Goal: Task Accomplishment & Management: Use online tool/utility

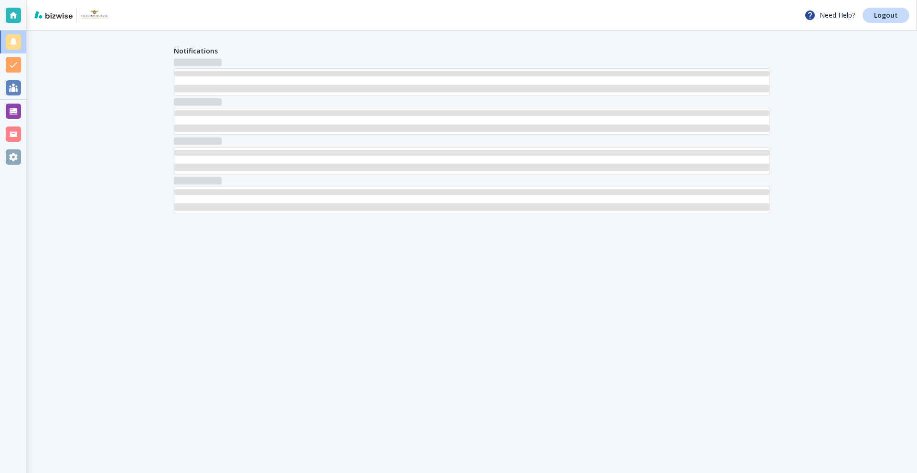
click at [0, 111] on div at bounding box center [13, 111] width 26 height 23
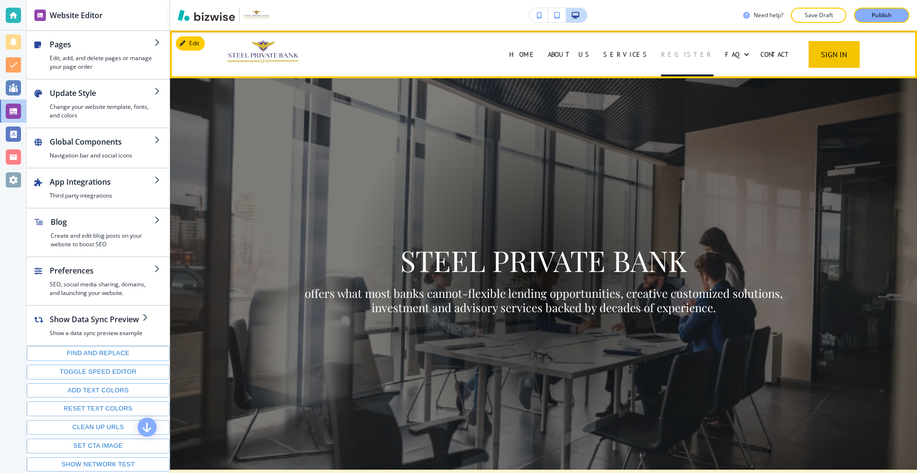
click at [696, 56] on p "REGISTER" at bounding box center [687, 55] width 53 height 10
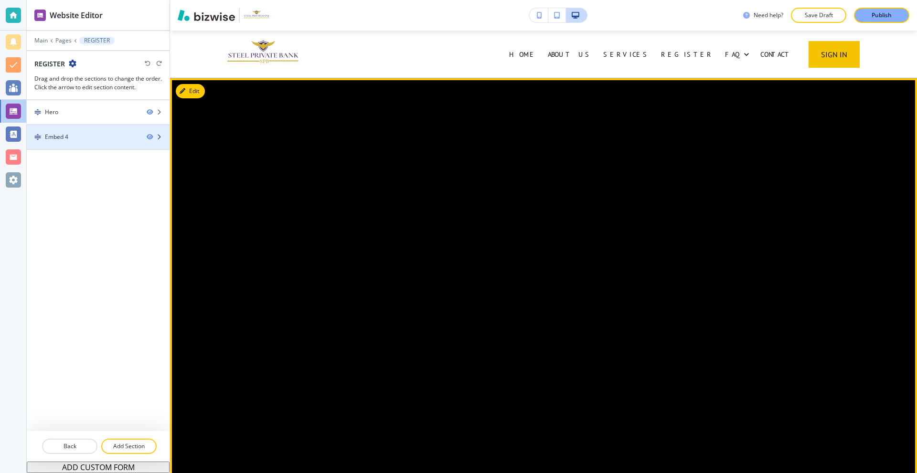
click at [50, 136] on div "Embed 4" at bounding box center [56, 137] width 23 height 9
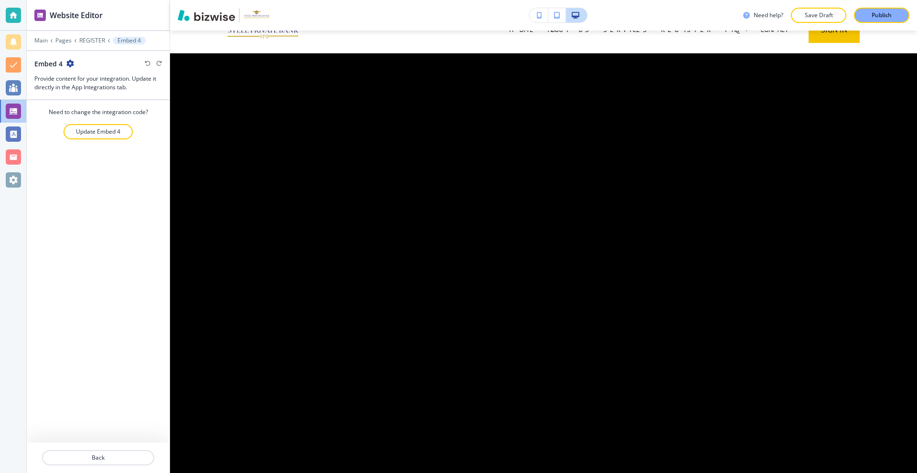
scroll to position [48, 0]
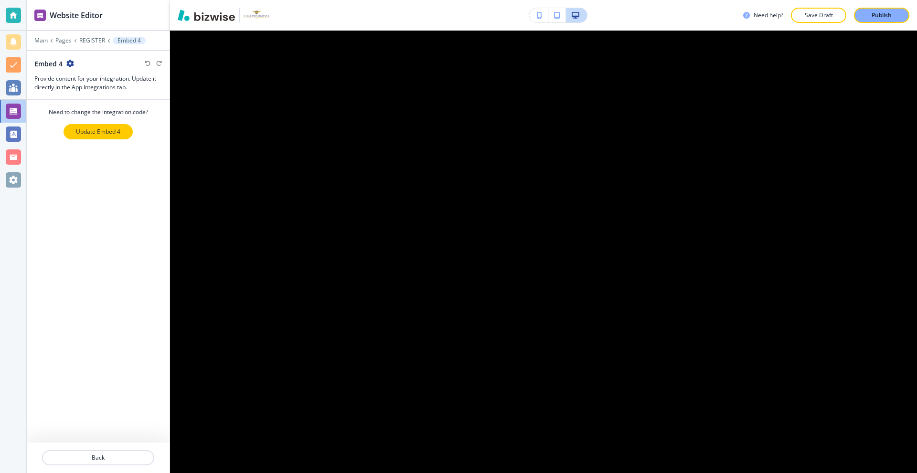
click at [95, 134] on p "Update Embed 4" at bounding box center [98, 131] width 44 height 9
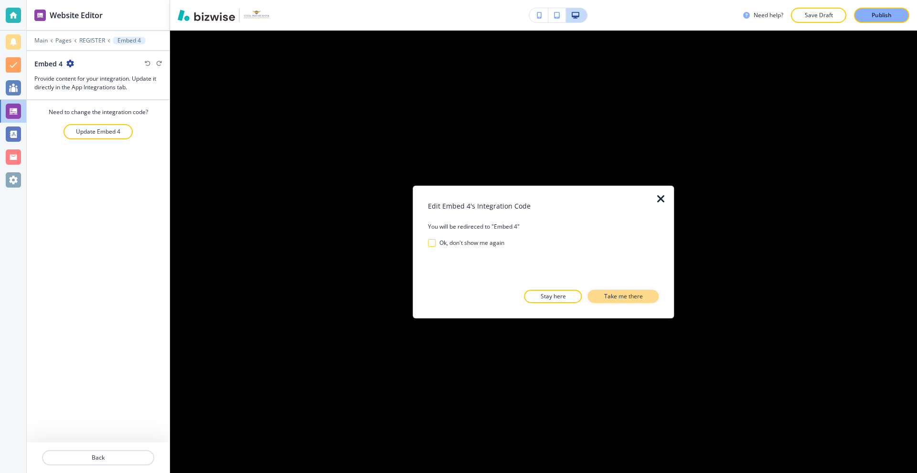
click at [615, 295] on p "Take me there" at bounding box center [623, 296] width 39 height 9
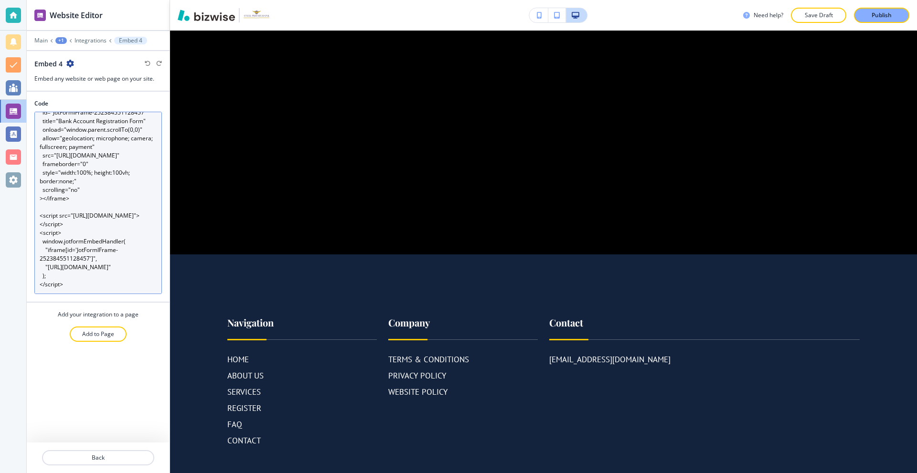
scroll to position [286, 0]
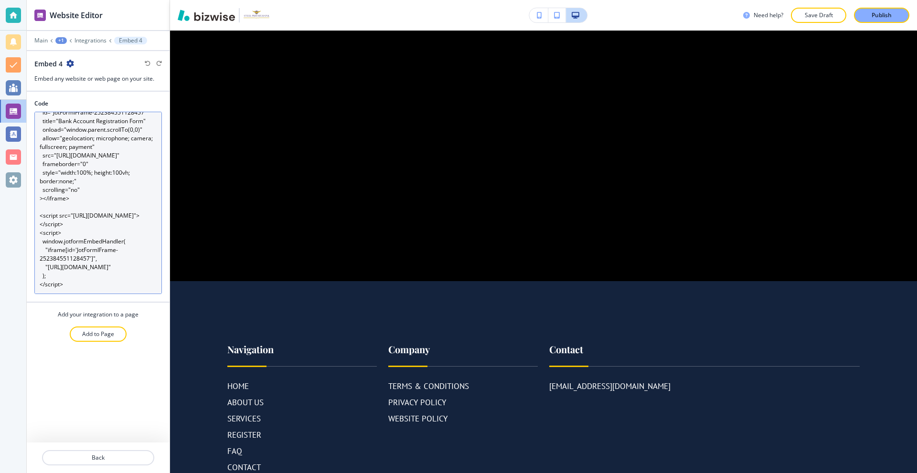
click at [97, 168] on textarea "<iframe id="JotFormIFrame-252384551128457" title="Bank Account Registration For…" at bounding box center [97, 203] width 127 height 182
click at [114, 172] on textarea "<iframe id="JotFormIFrame-252384551128457" title="Bank Account Registration For…" at bounding box center [97, 203] width 127 height 182
paste textarea "!-- Container (optional, prevents parent CSS from clipping the iframe) --> <div…"
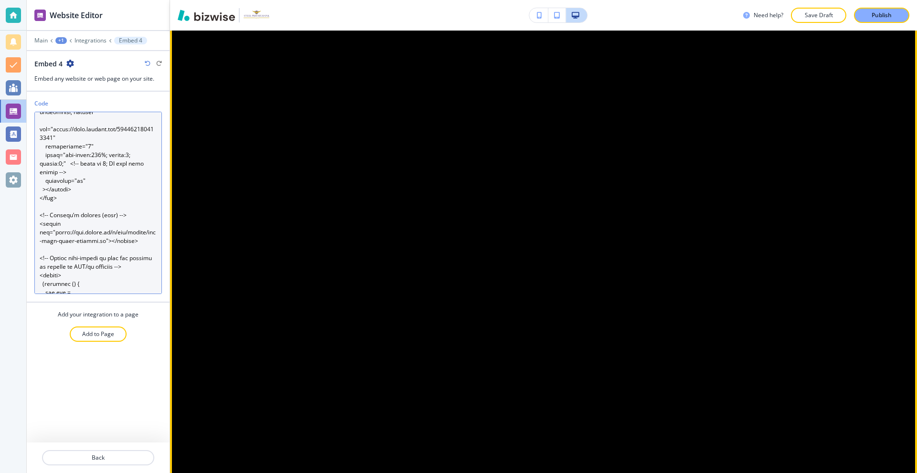
scroll to position [716, 0]
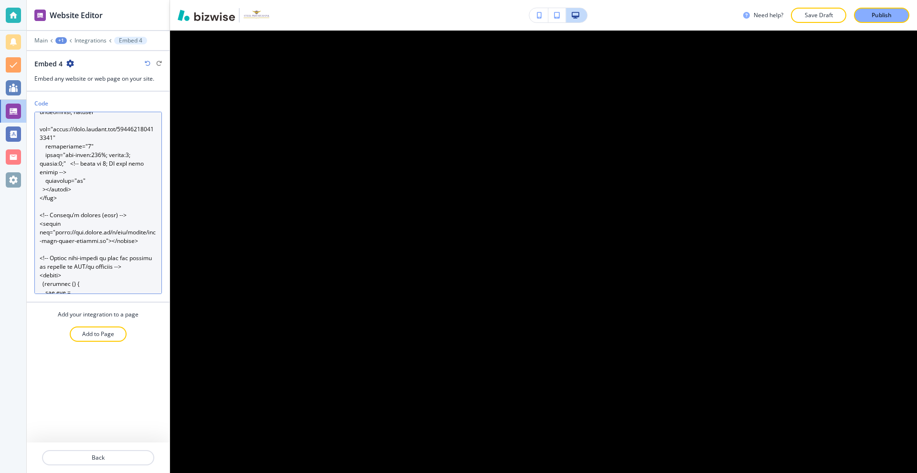
type textarea "<!-- Container (optional, prevents parent CSS from clipping the iframe) --> <di…"
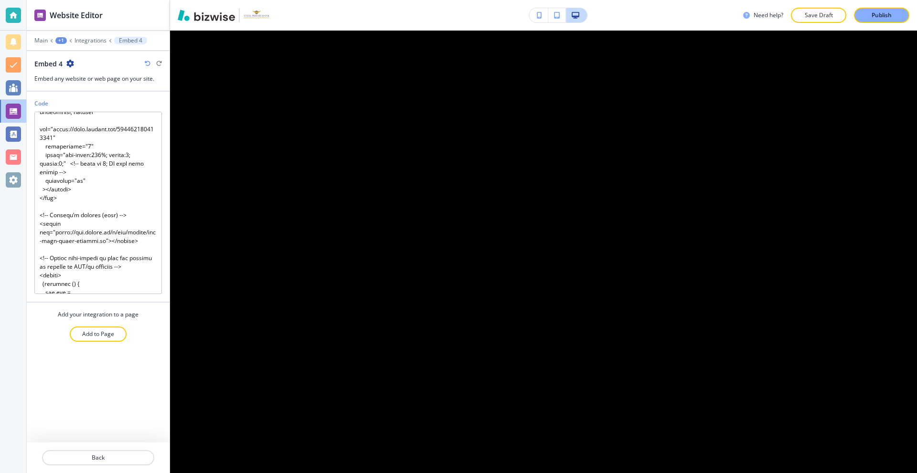
click at [870, 23] on div "Need help? Save Draft Publish" at bounding box center [543, 15] width 747 height 31
click at [878, 14] on p "Publish" at bounding box center [881, 15] width 20 height 9
click at [16, 14] on div at bounding box center [13, 15] width 15 height 15
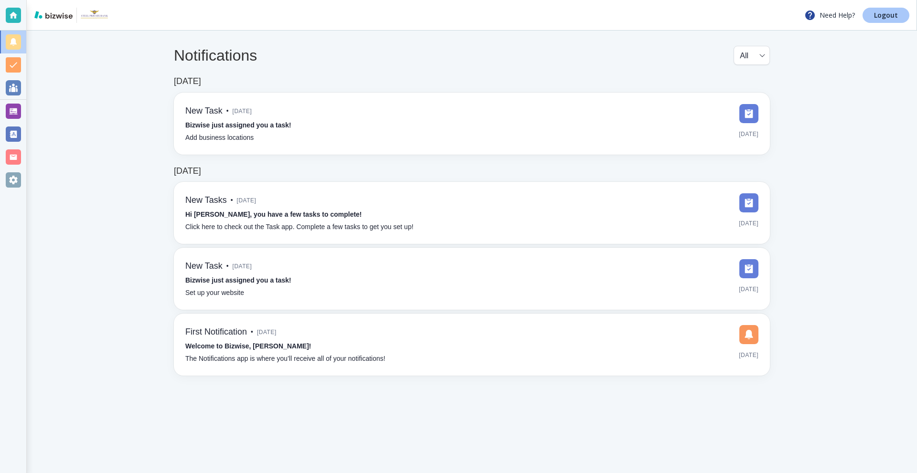
click at [878, 17] on p "Logout" at bounding box center [886, 15] width 24 height 7
